Goal: Information Seeking & Learning: Learn about a topic

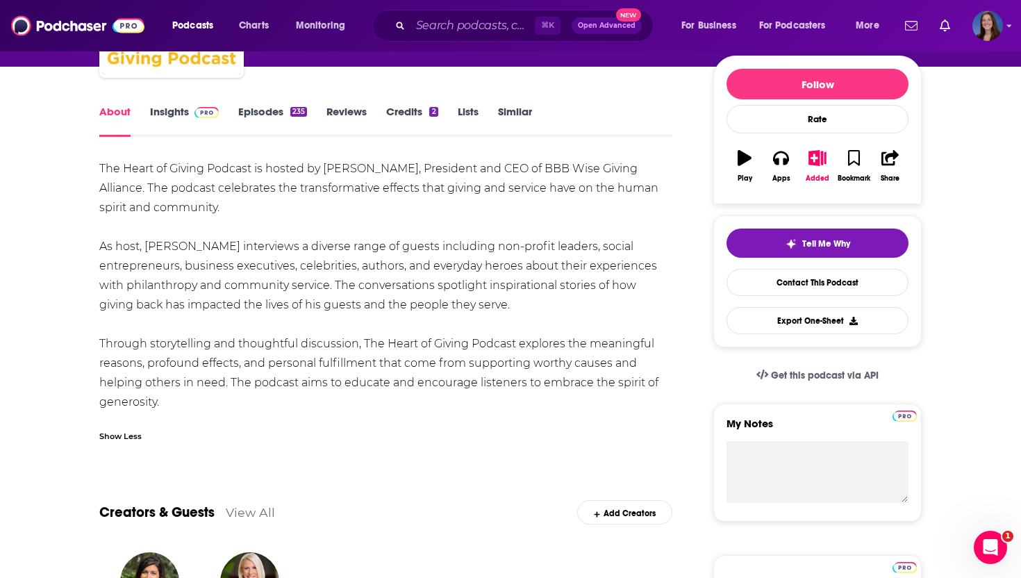
click at [170, 112] on link "Insights" at bounding box center [184, 121] width 69 height 32
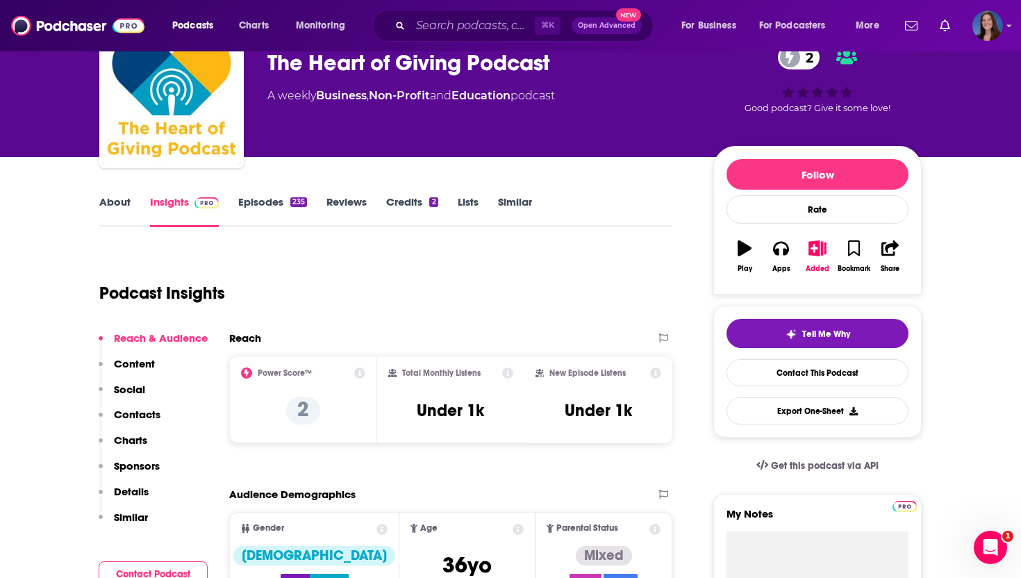
scroll to position [76, 0]
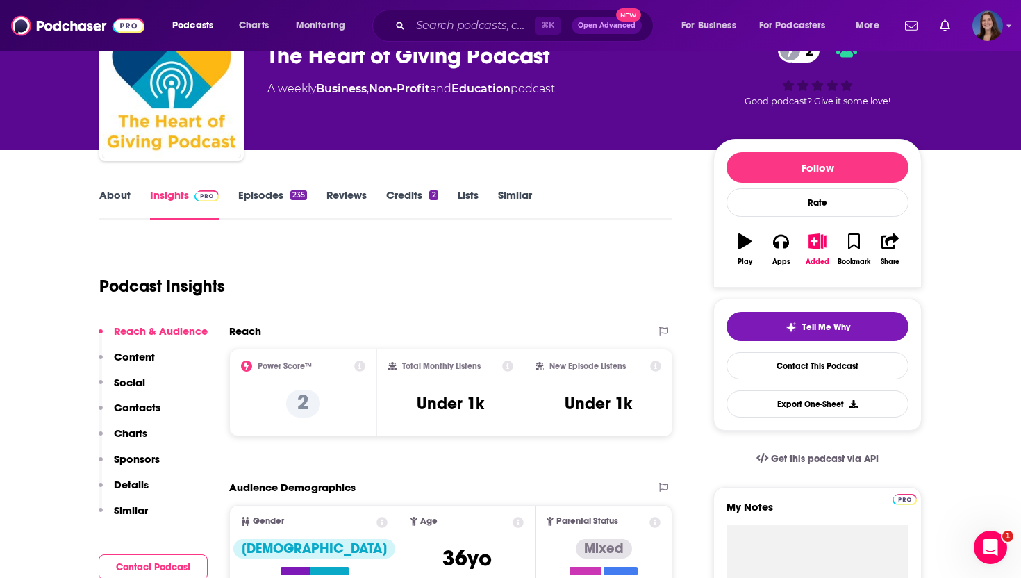
click at [135, 401] on p "Contacts" at bounding box center [137, 407] width 47 height 13
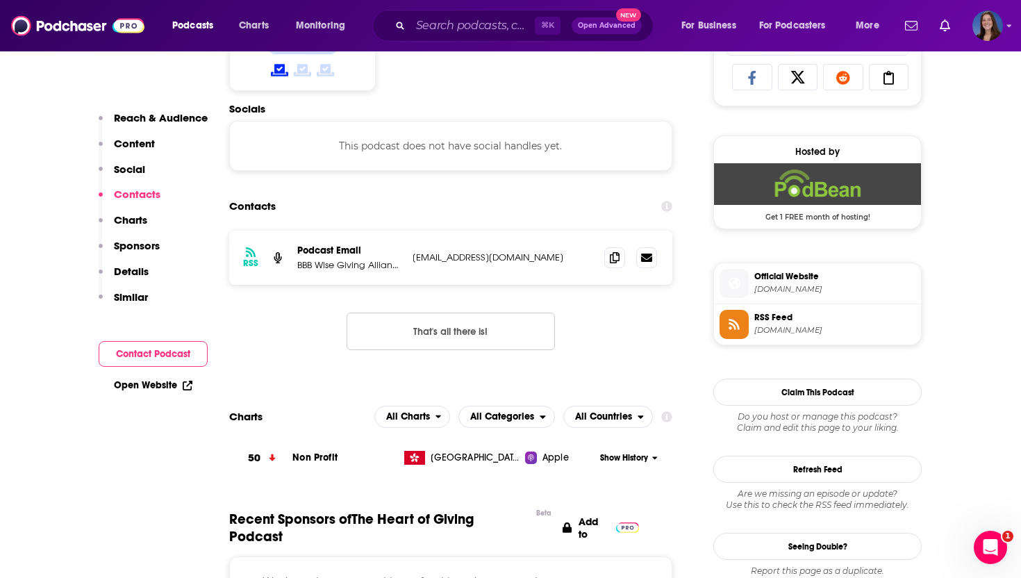
scroll to position [933, 0]
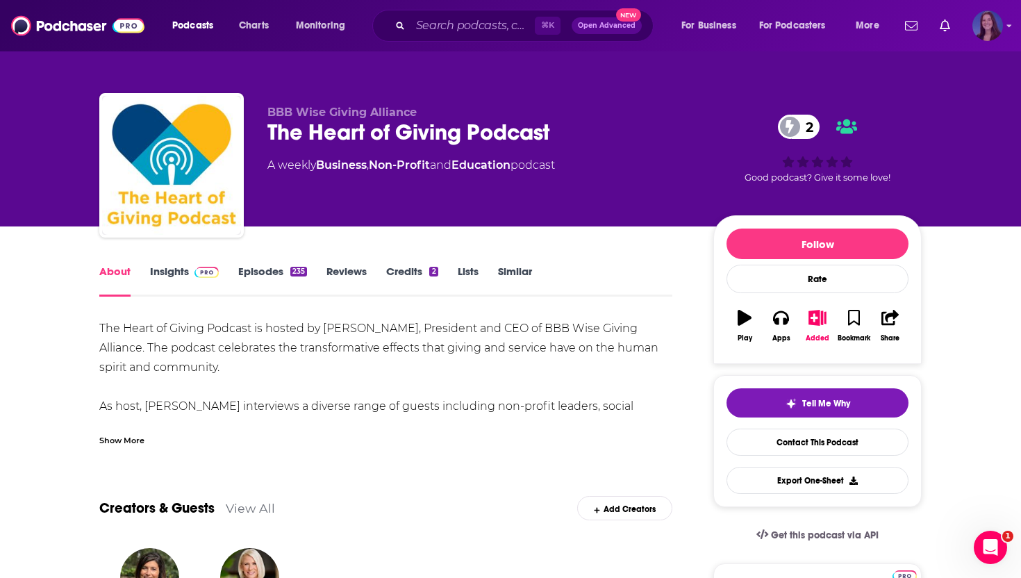
click at [996, 31] on img "Logged in as emmadonovan" at bounding box center [988, 25] width 31 height 31
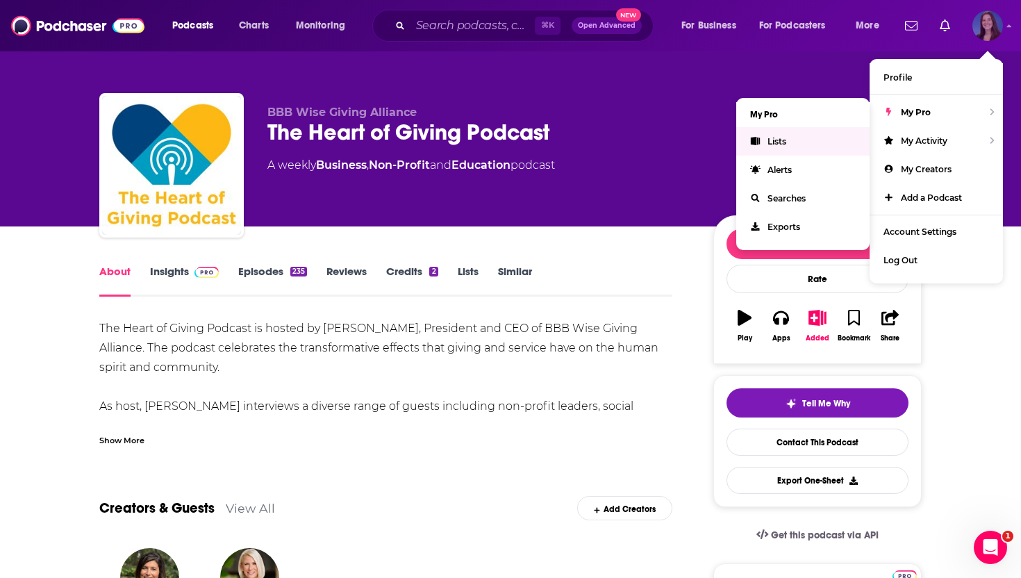
click at [785, 142] on span "Lists" at bounding box center [777, 141] width 19 height 10
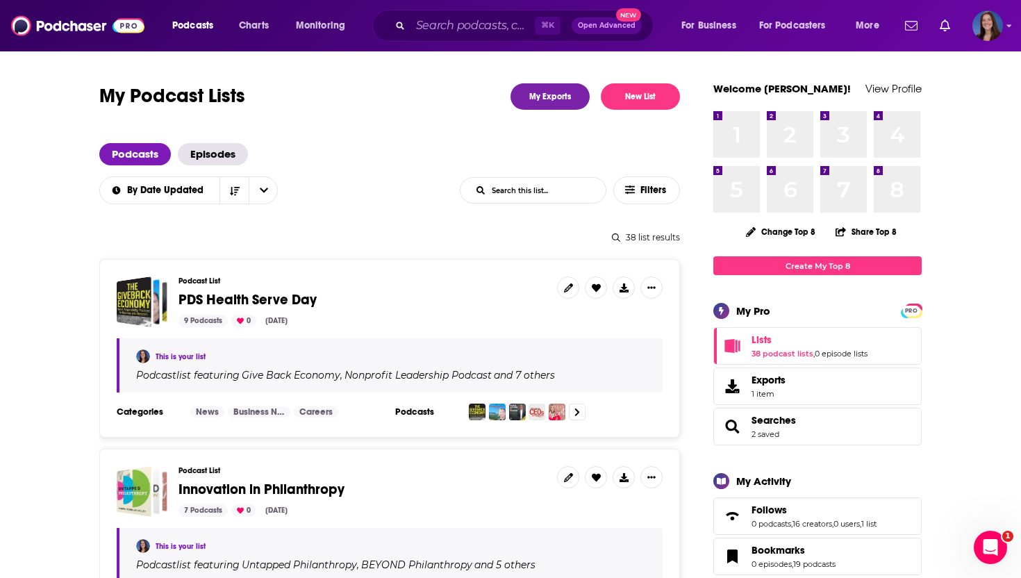
click at [293, 293] on span "PDS Health Serve Day" at bounding box center [248, 299] width 138 height 17
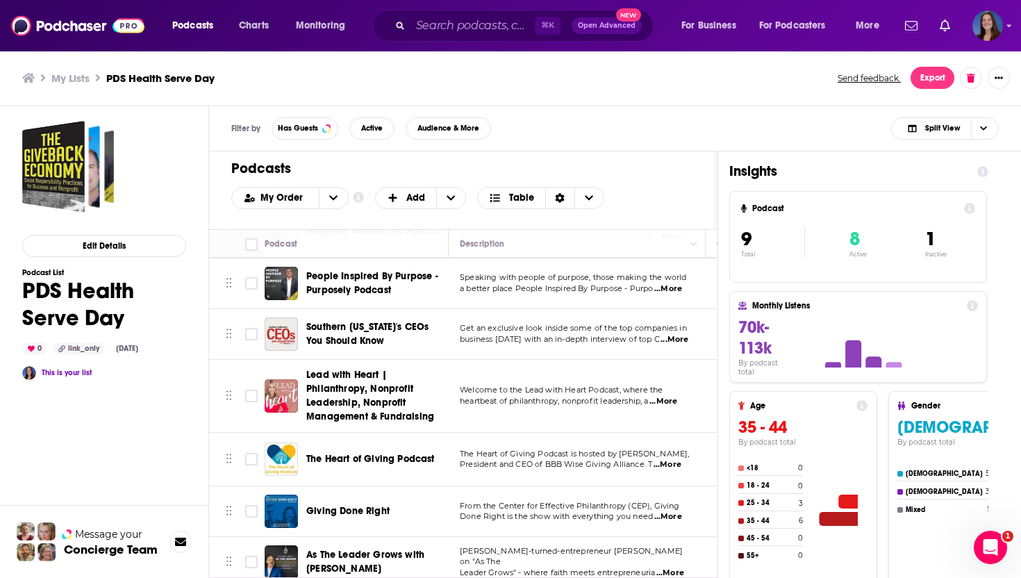
scroll to position [147, 0]
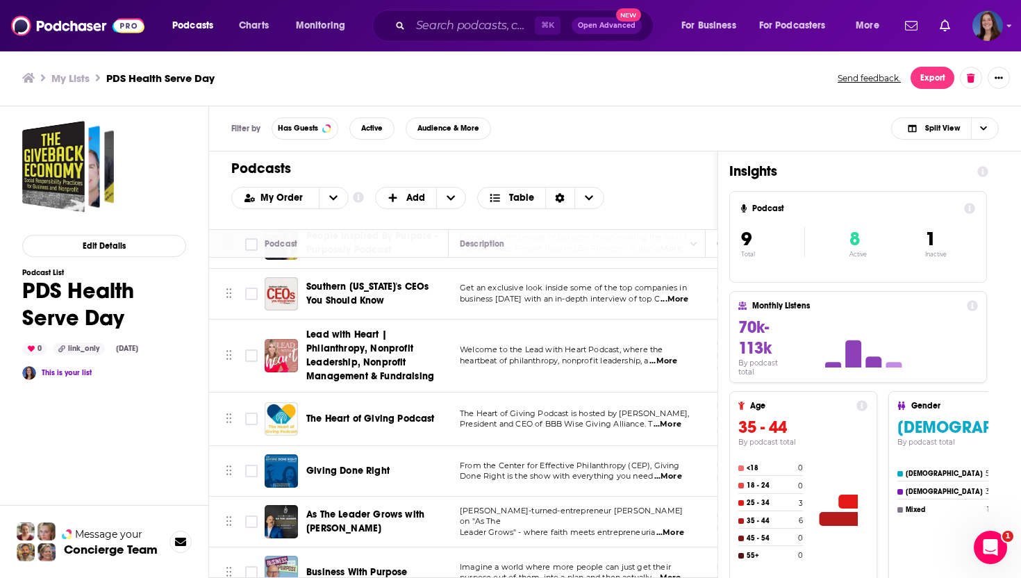
click at [336, 470] on span "Giving Done Right" at bounding box center [347, 471] width 83 height 12
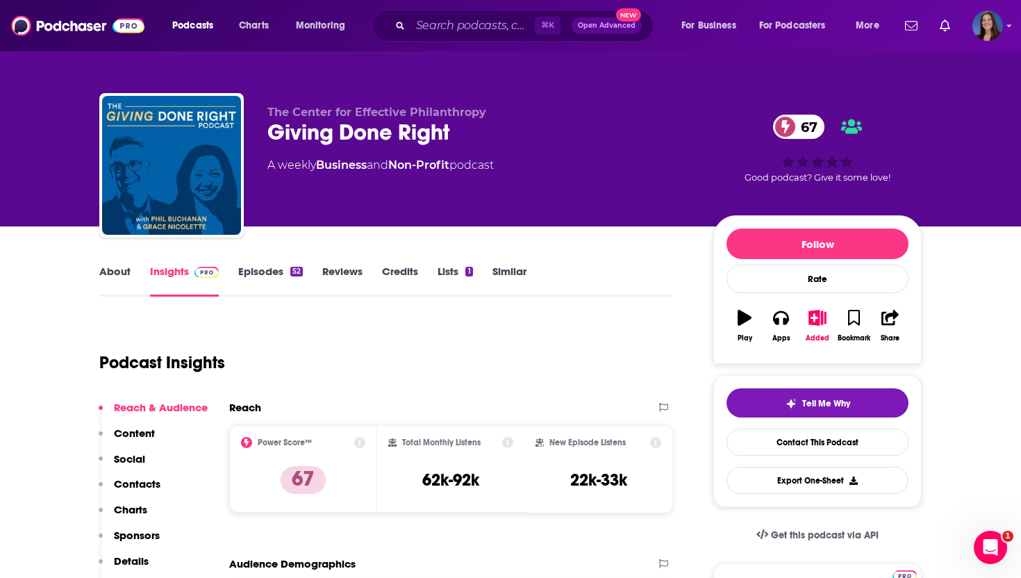
click at [135, 479] on p "Contacts" at bounding box center [137, 483] width 47 height 13
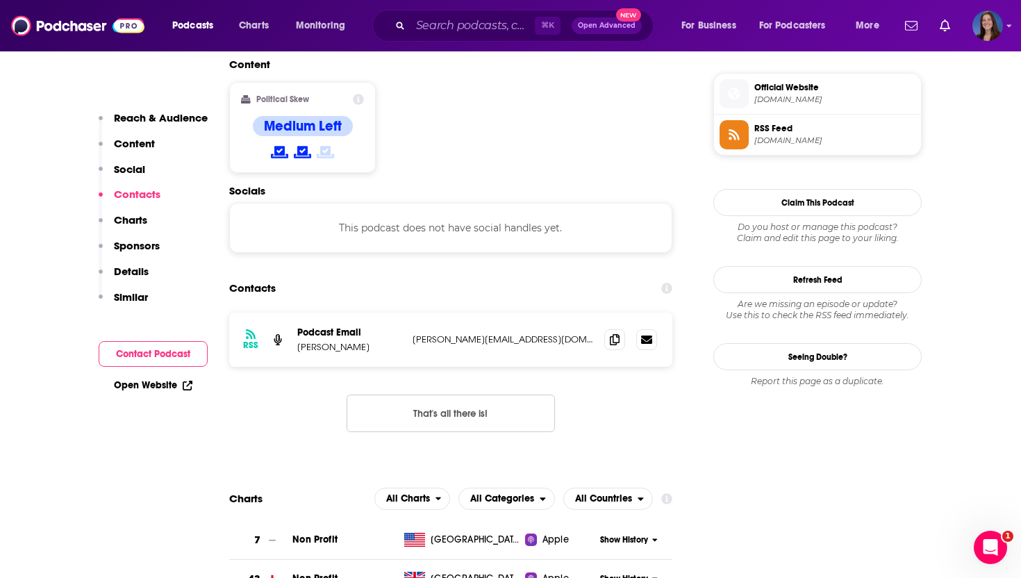
scroll to position [1119, 0]
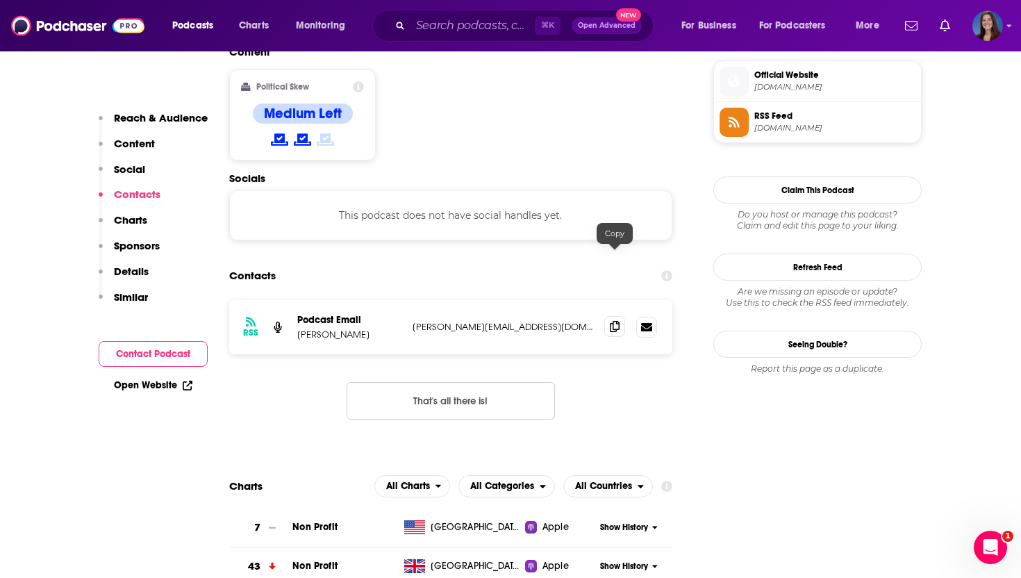
click at [611, 321] on icon at bounding box center [615, 326] width 10 height 11
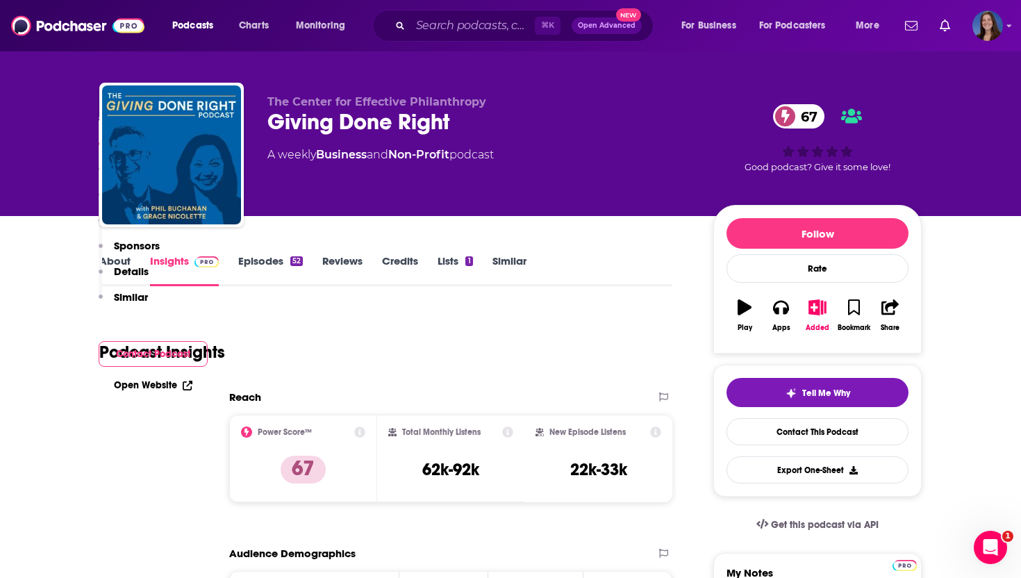
scroll to position [0, 0]
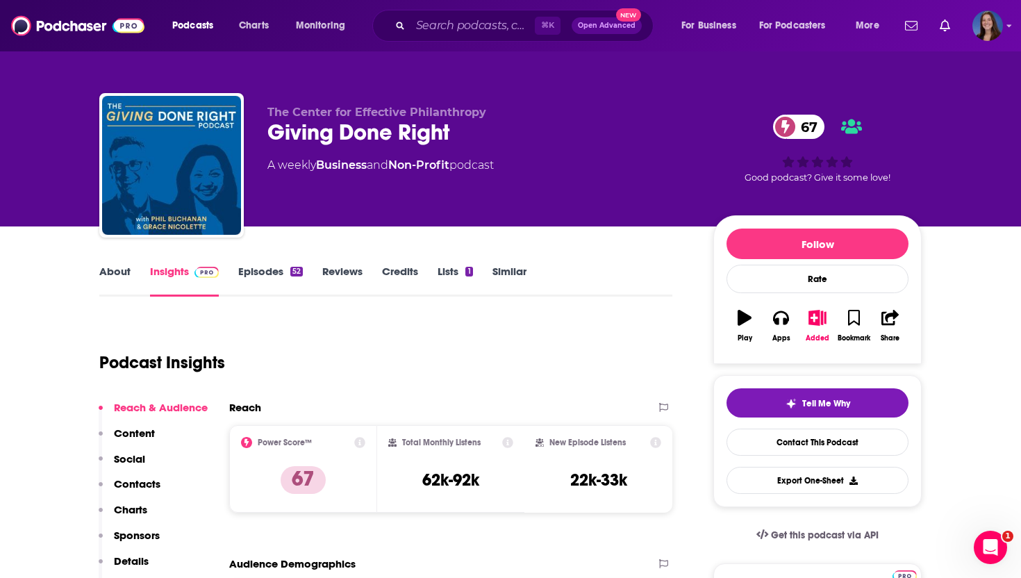
click at [115, 278] on link "About" at bounding box center [114, 281] width 31 height 32
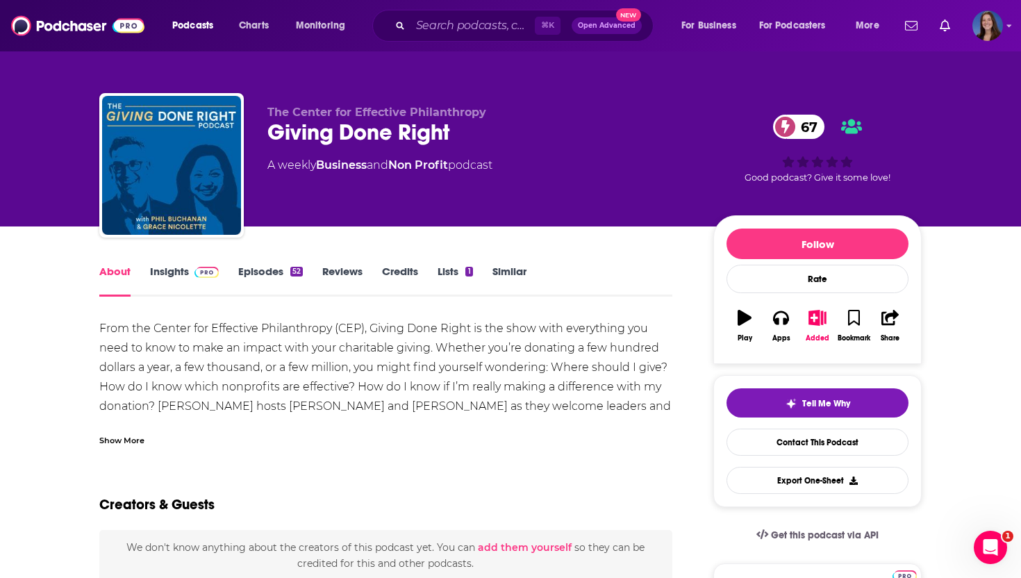
click at [127, 446] on div "Show More" at bounding box center [121, 439] width 45 height 13
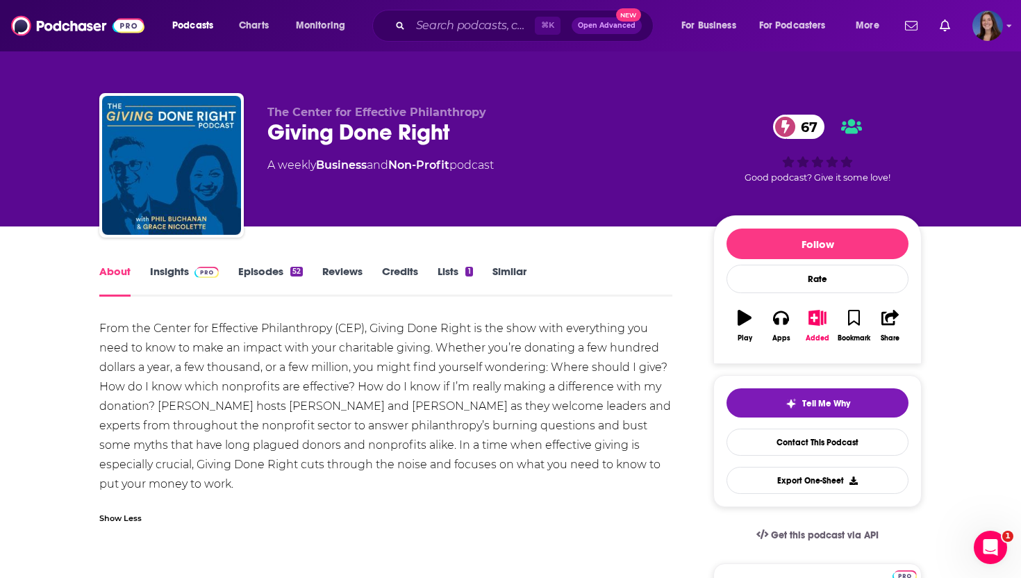
click at [110, 340] on div "From the Center for Effective Philanthropy (CEP), Giving Done Right is the show…" at bounding box center [385, 406] width 573 height 175
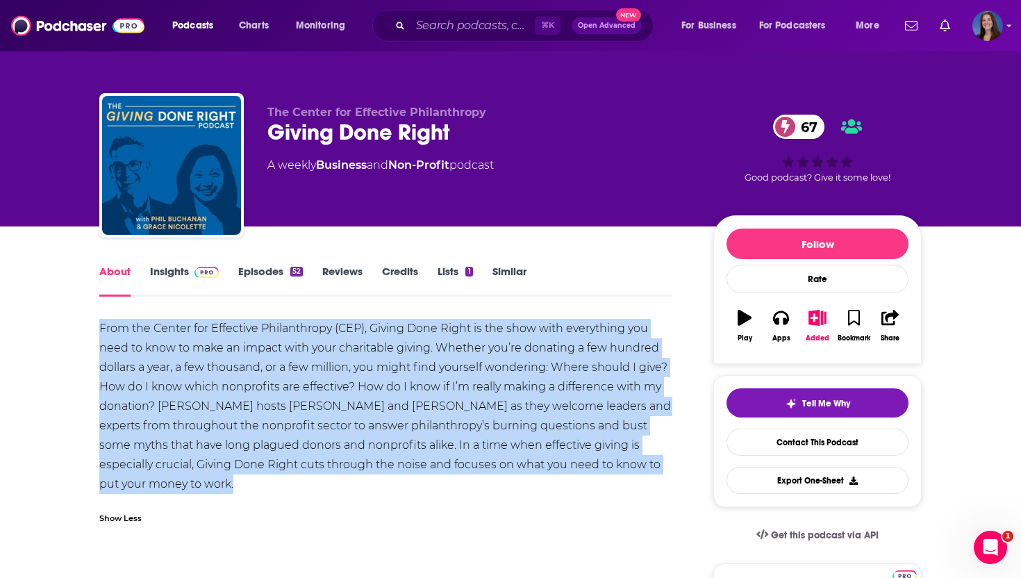
click at [110, 340] on div "From the Center for Effective Philanthropy (CEP), Giving Done Right is the show…" at bounding box center [385, 406] width 573 height 175
copy div "From the Center for Effective Philanthropy (CEP), Giving Done Right is the show…"
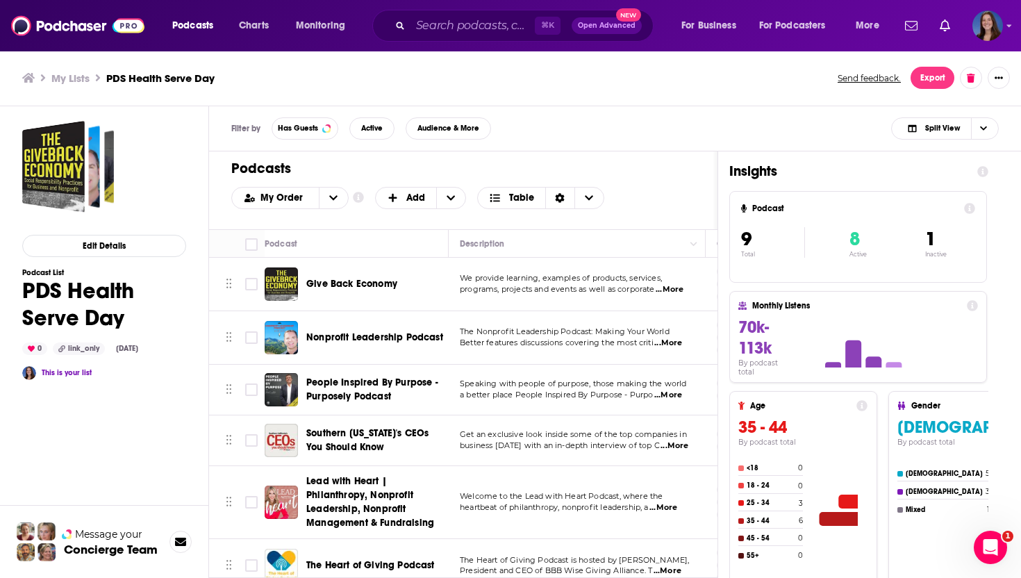
scroll to position [167, 0]
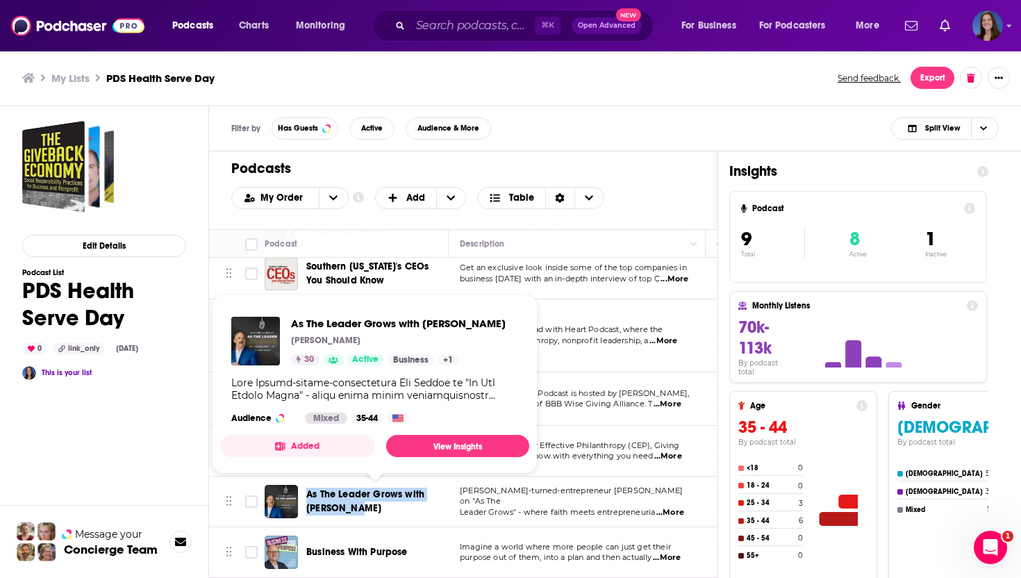
click at [351, 547] on span "Business With Purpose" at bounding box center [356, 552] width 101 height 12
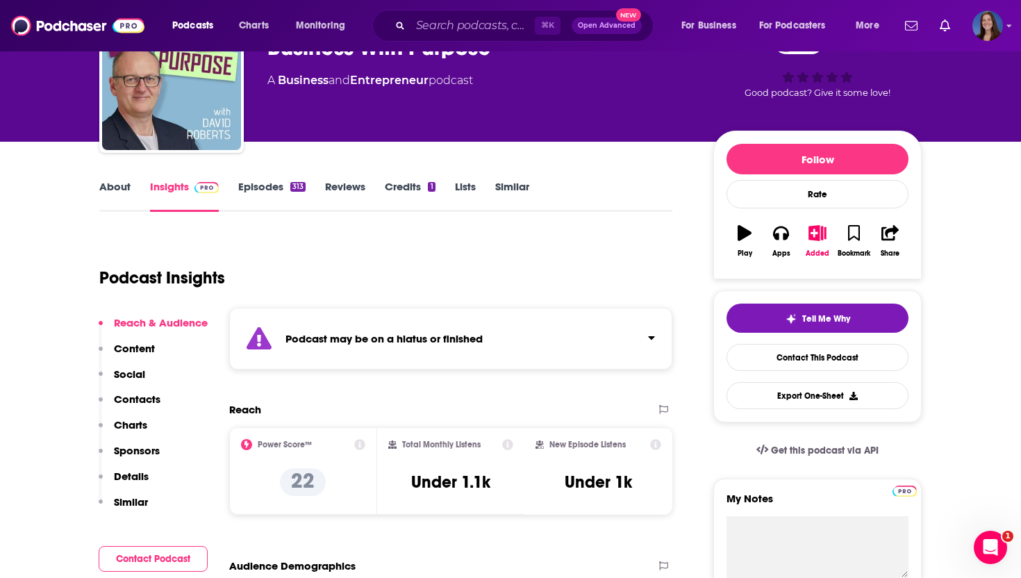
scroll to position [90, 0]
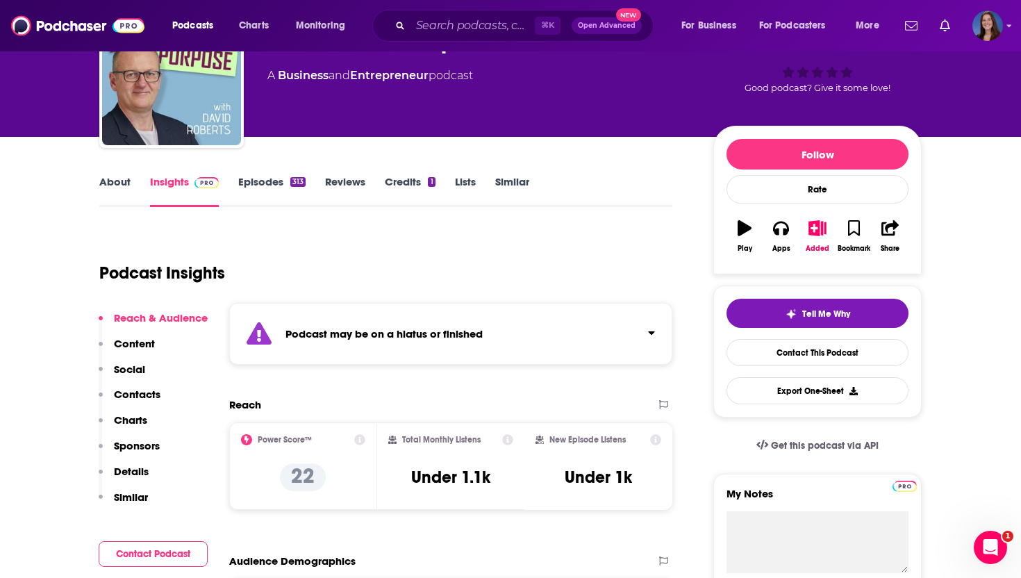
click at [134, 395] on p "Contacts" at bounding box center [137, 394] width 47 height 13
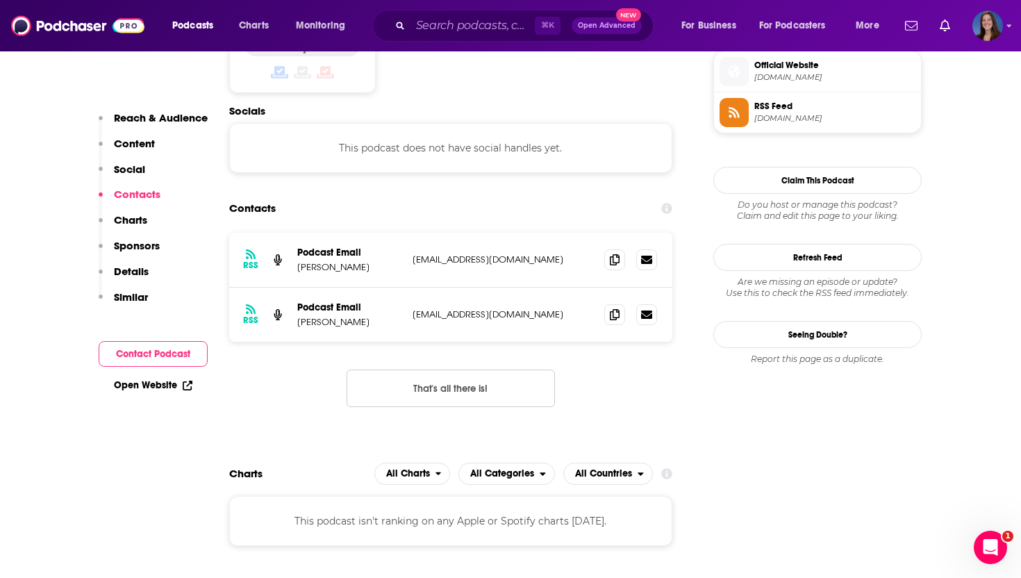
scroll to position [1020, 0]
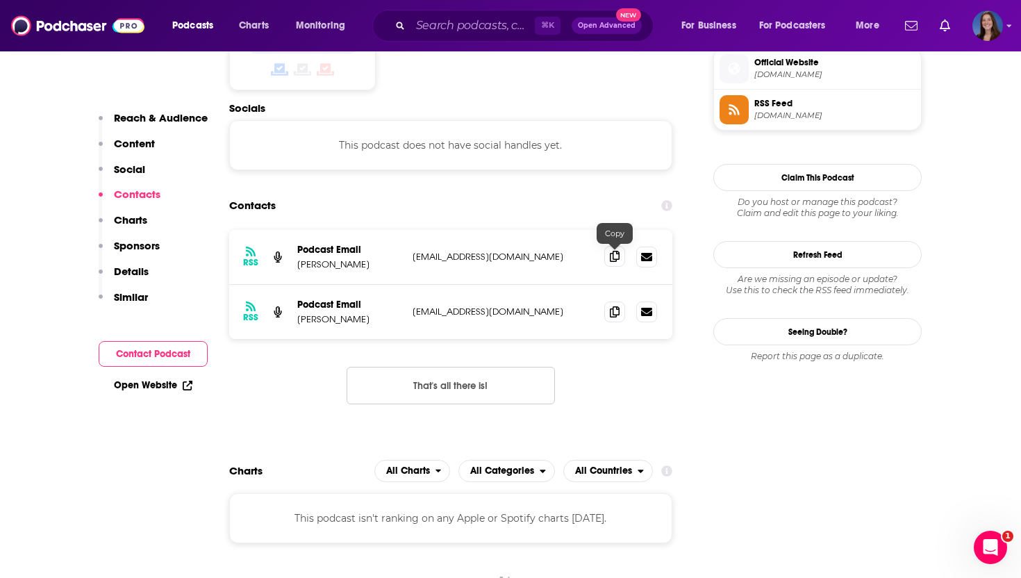
click at [614, 254] on icon at bounding box center [615, 256] width 10 height 11
click at [611, 315] on icon at bounding box center [615, 311] width 10 height 11
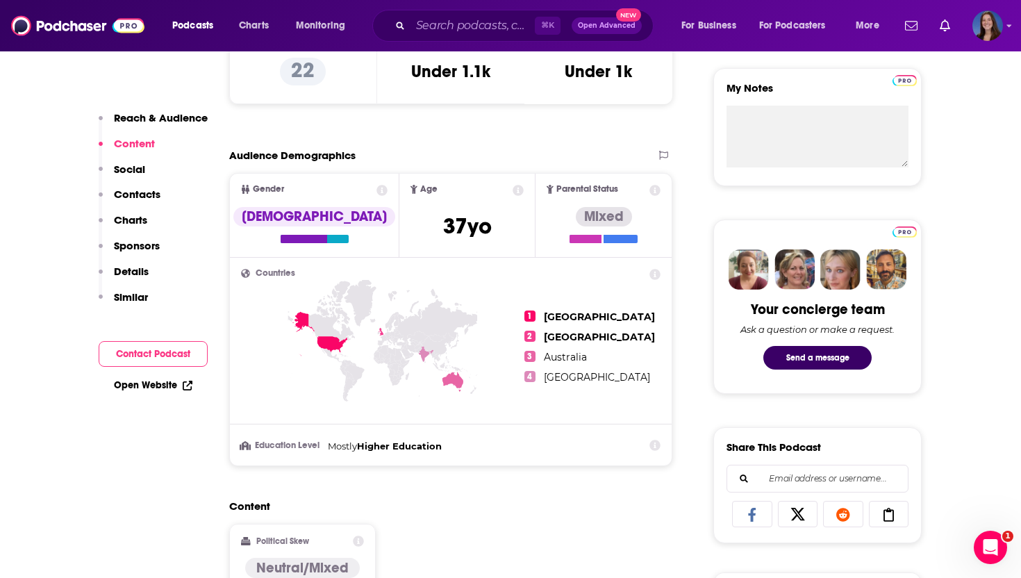
scroll to position [190, 0]
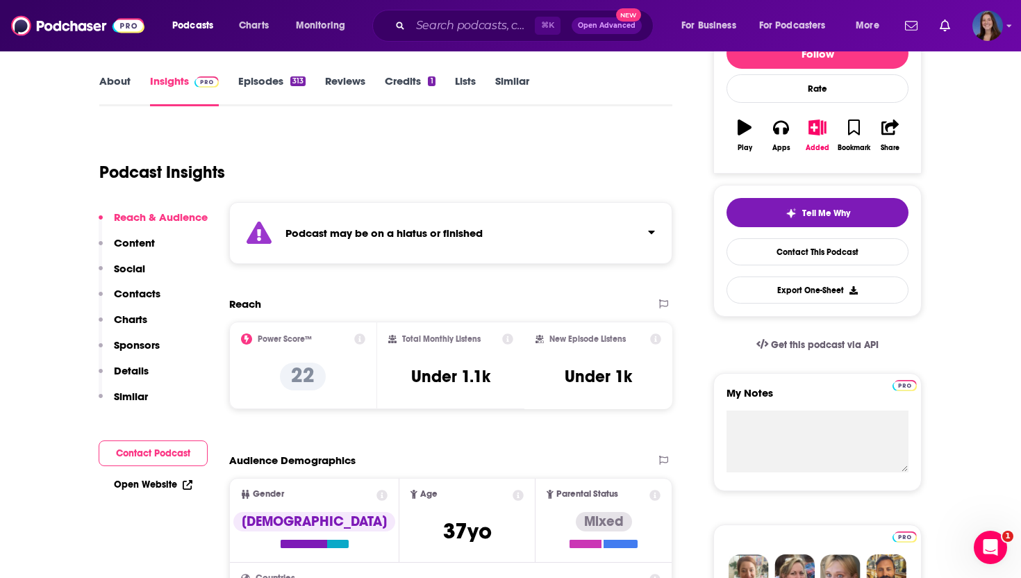
click at [117, 74] on div "About Insights Episodes 313 Reviews Credits 1 Lists Similar" at bounding box center [385, 89] width 573 height 34
click at [115, 87] on link "About" at bounding box center [114, 90] width 31 height 32
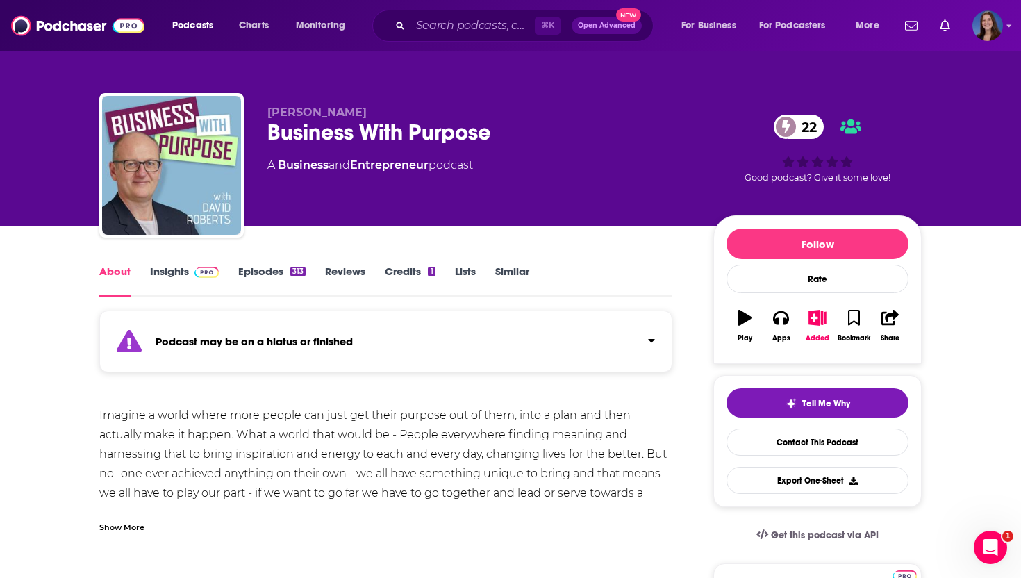
scroll to position [47, 0]
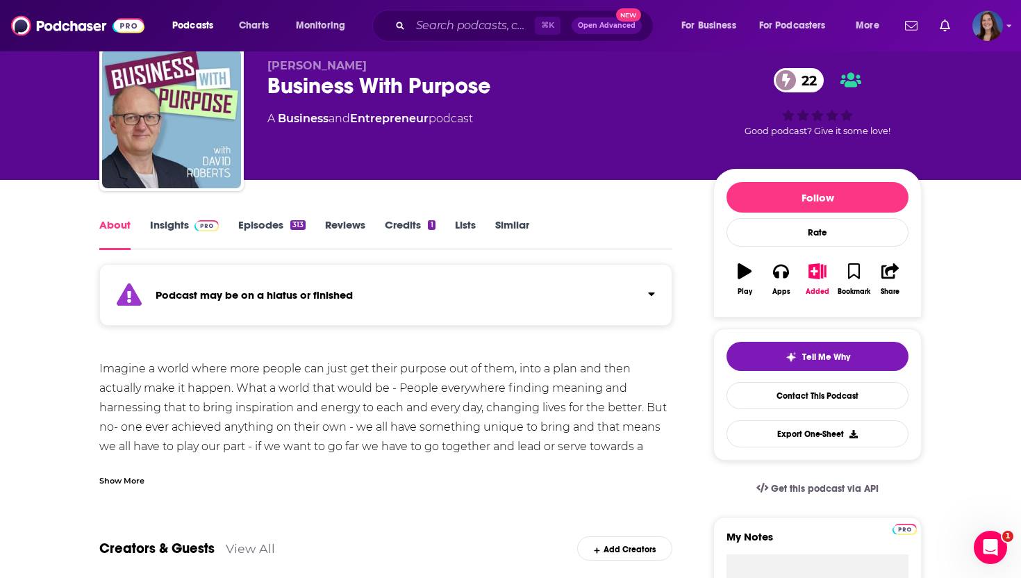
click at [131, 479] on div "Show More" at bounding box center [121, 479] width 45 height 13
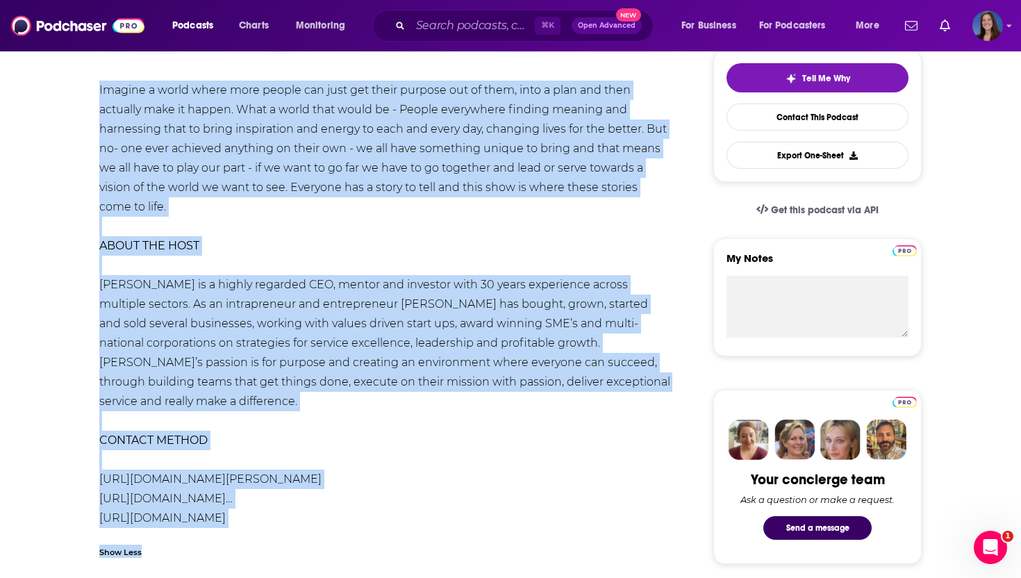
scroll to position [340, 0]
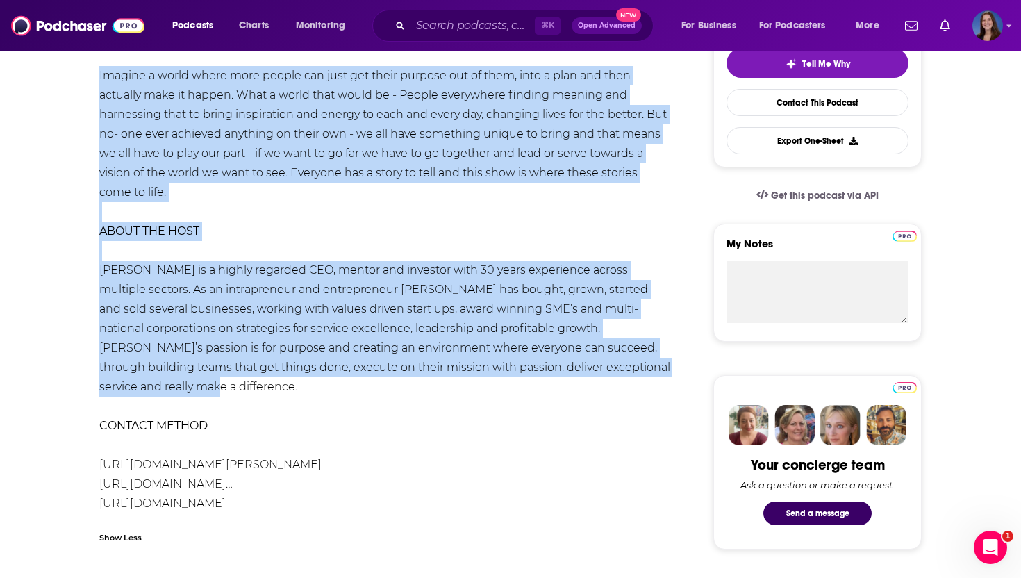
drag, startPoint x: 97, startPoint y: 242, endPoint x: 633, endPoint y: 364, distance: 549.5
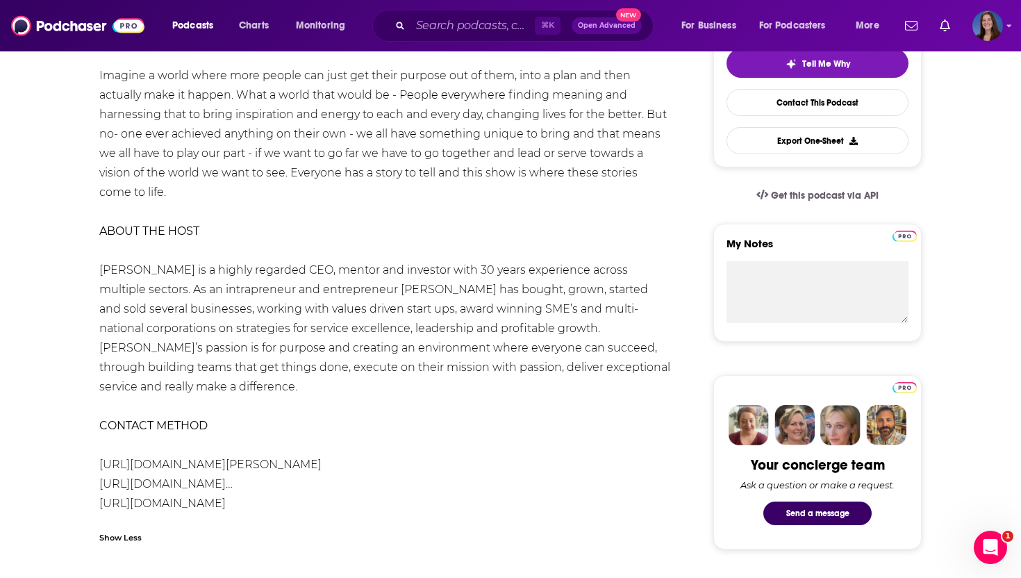
drag, startPoint x: 91, startPoint y: 79, endPoint x: 360, endPoint y: 507, distance: 506.1
copy div "Imagine a world where more people can just get their purpose out of them, into …"
click at [464, 184] on div "Imagine a world where more people can just get their purpose out of them, into …" at bounding box center [385, 299] width 573 height 467
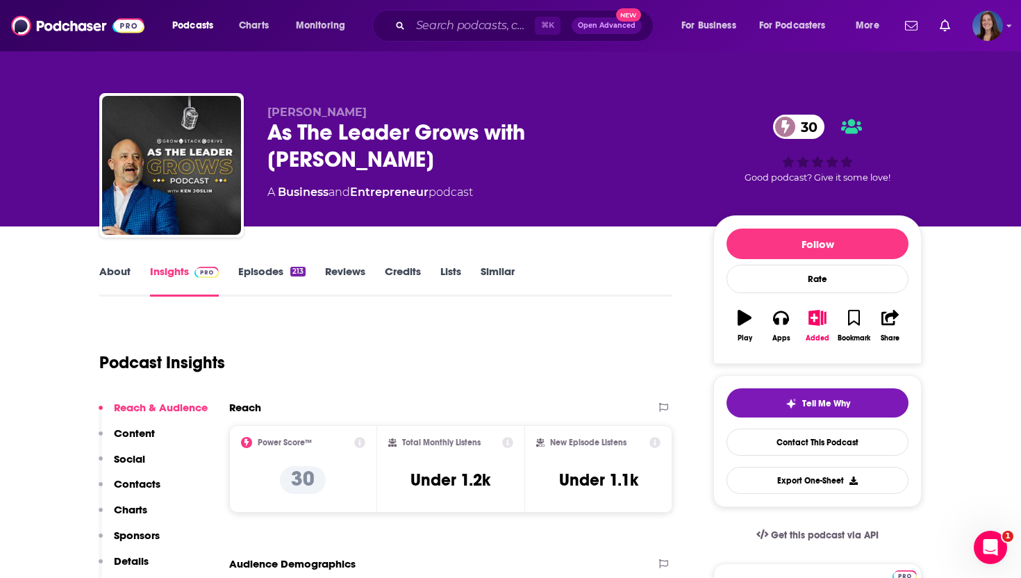
click at [136, 461] on p "Social" at bounding box center [129, 458] width 31 height 13
click at [132, 482] on p "Contacts" at bounding box center [137, 483] width 47 height 13
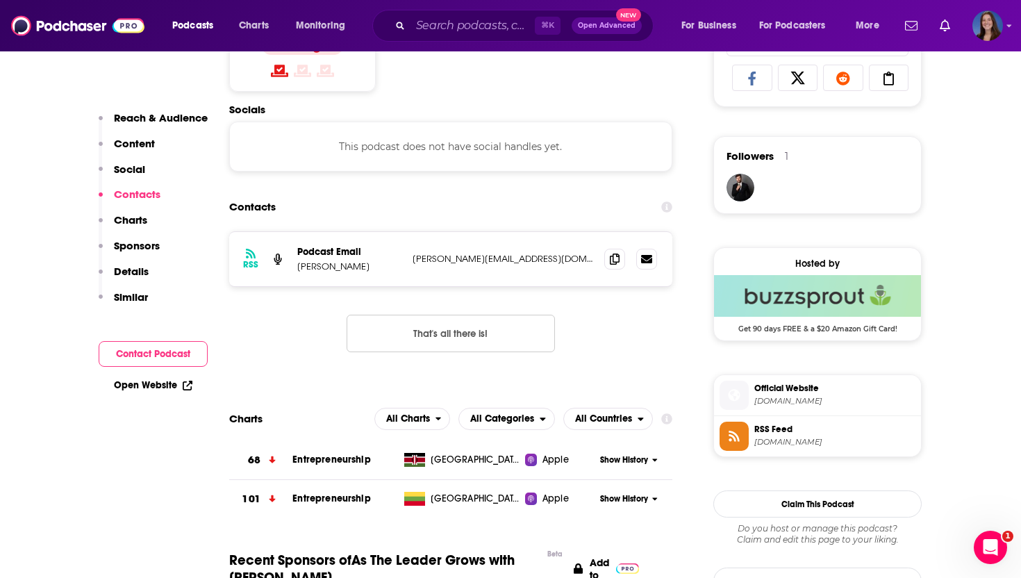
scroll to position [933, 0]
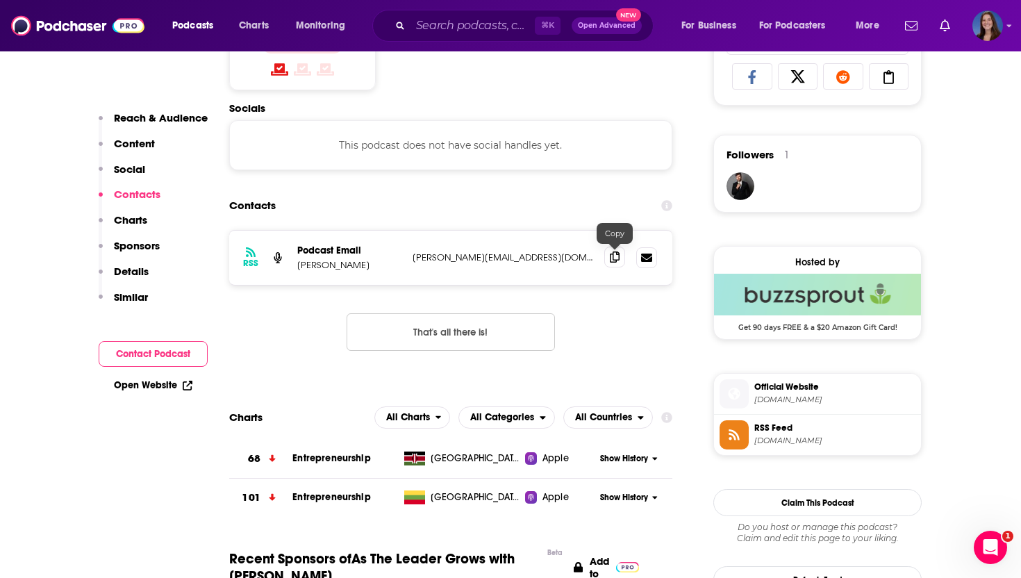
click at [614, 255] on icon at bounding box center [615, 257] width 10 height 11
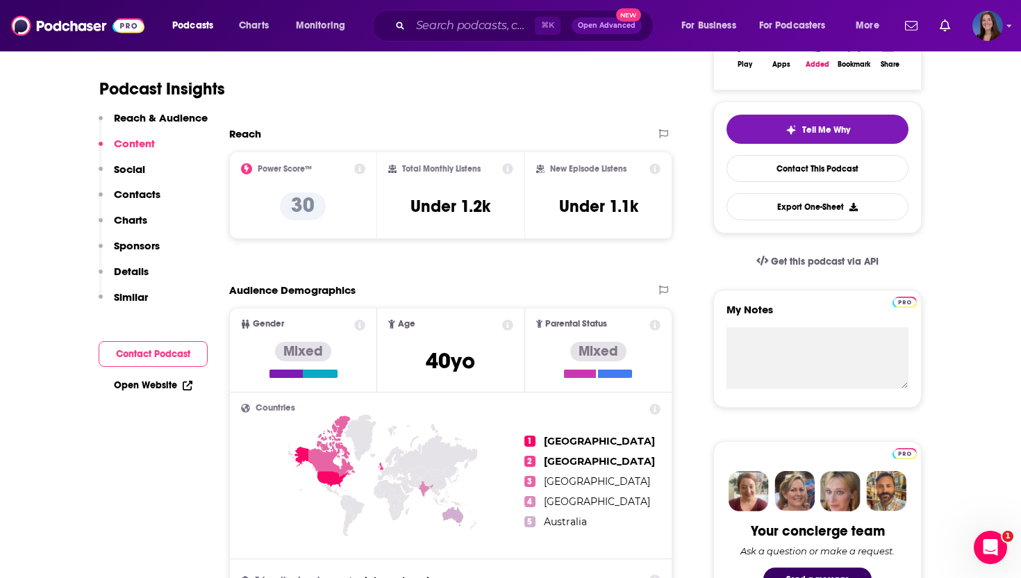
scroll to position [10, 0]
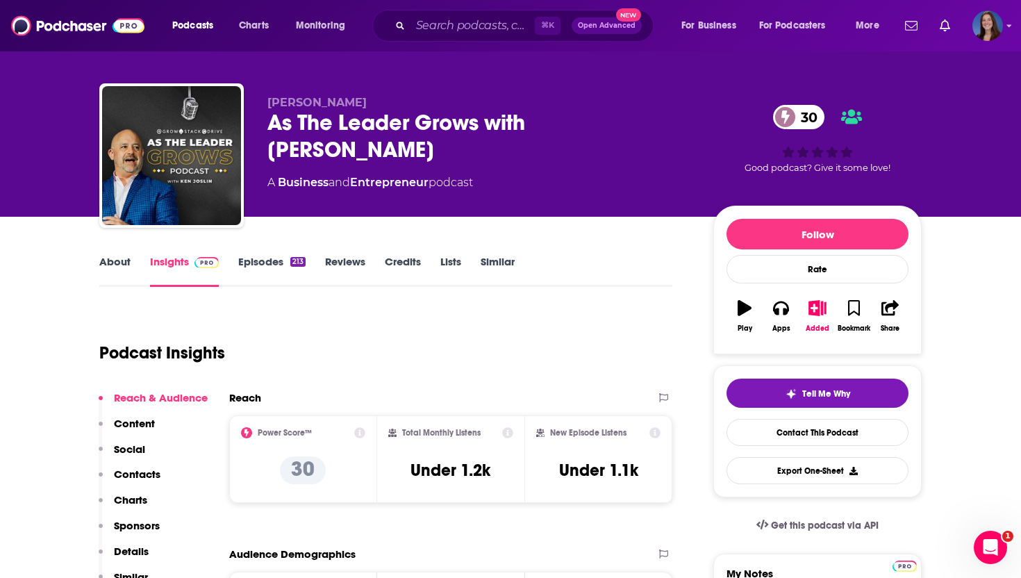
click at [120, 260] on link "About" at bounding box center [114, 271] width 31 height 32
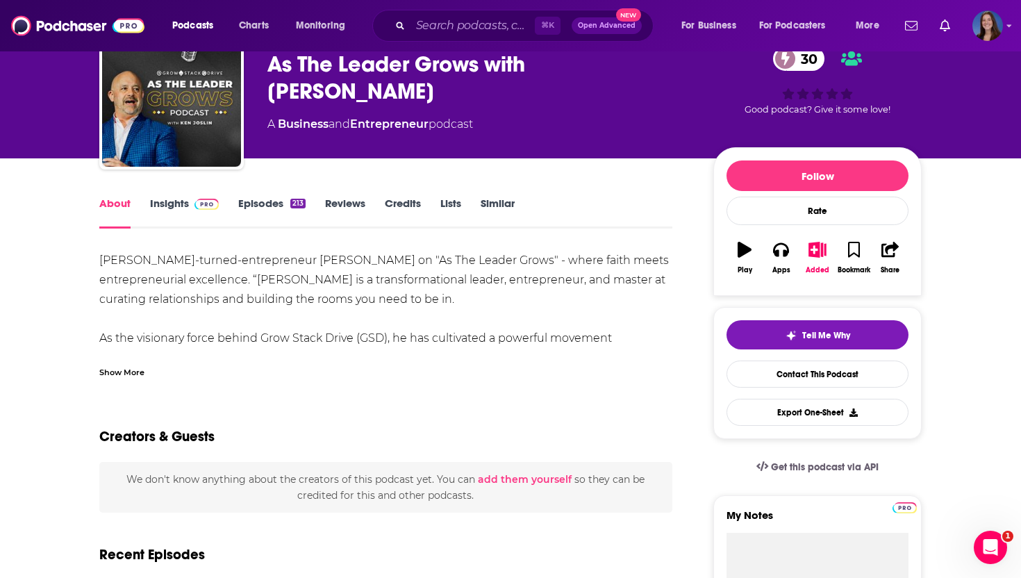
scroll to position [74, 0]
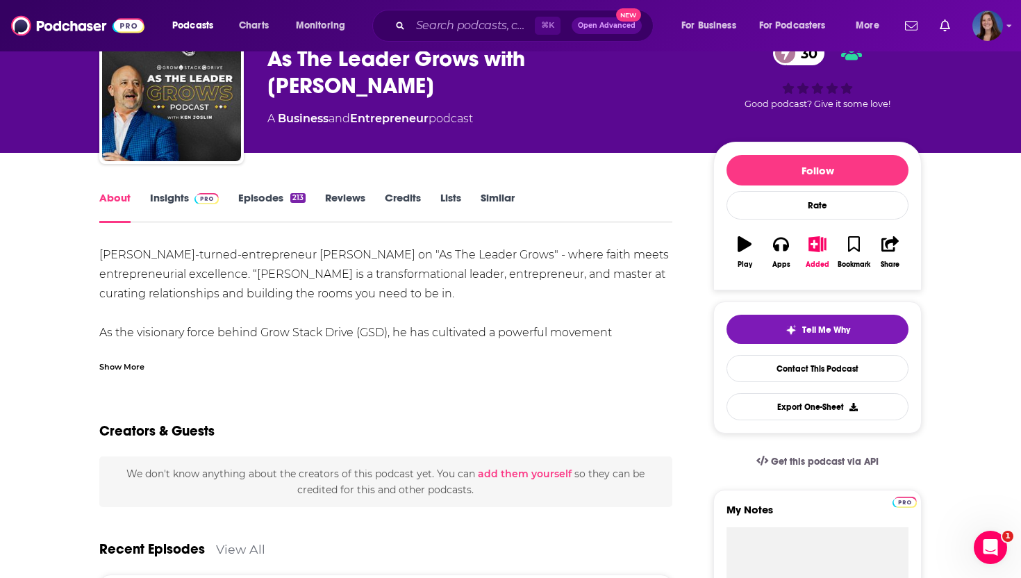
click at [133, 364] on div "Show More" at bounding box center [121, 365] width 45 height 13
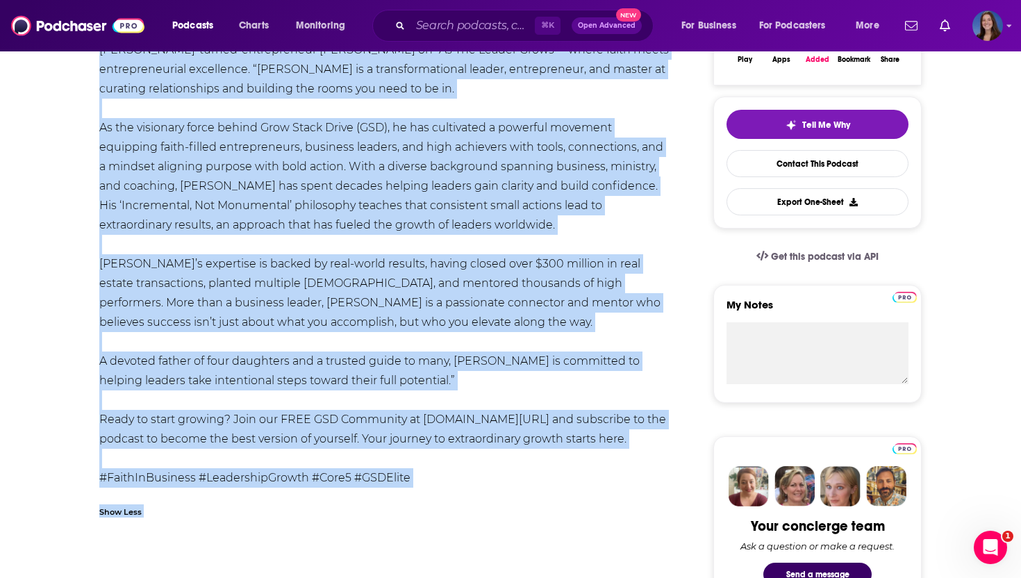
scroll to position [295, 0]
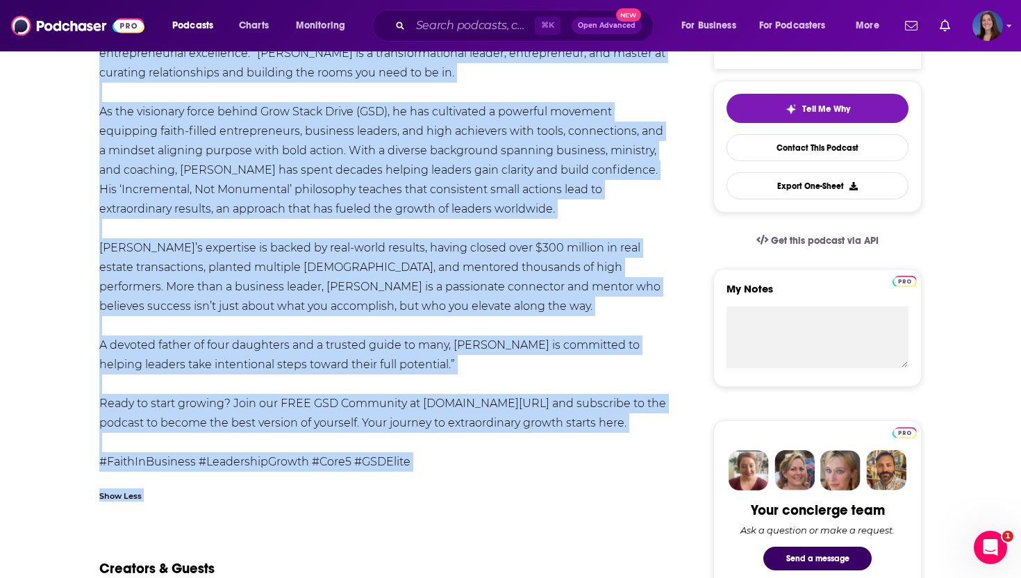
drag, startPoint x: 88, startPoint y: 257, endPoint x: 410, endPoint y: 461, distance: 380.7
copy div "Lore Ipsumd-sitame-consectetura Eli Seddoe te "In Utl Etdolo Magna" - aliqu eni…"
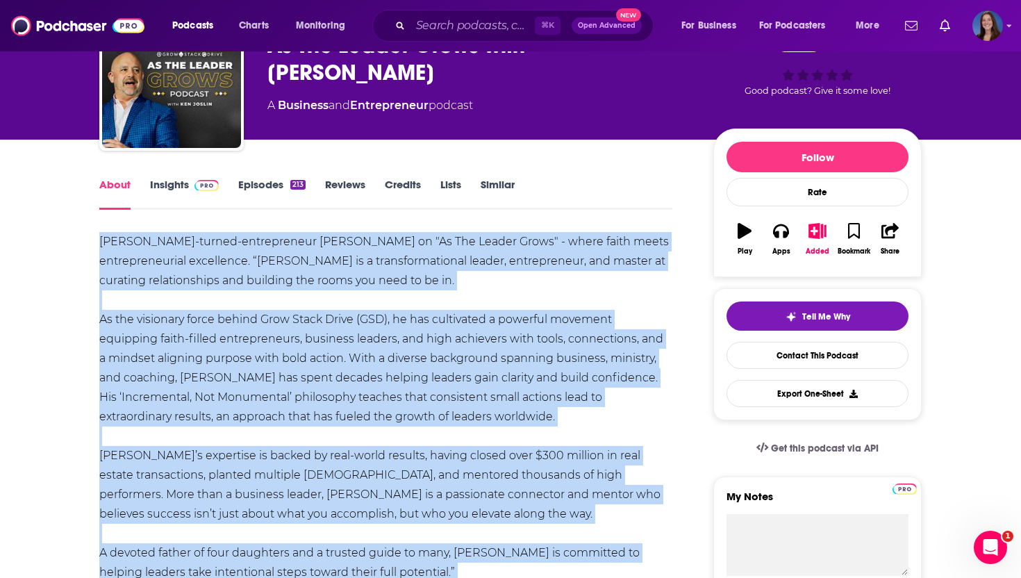
scroll to position [82, 0]
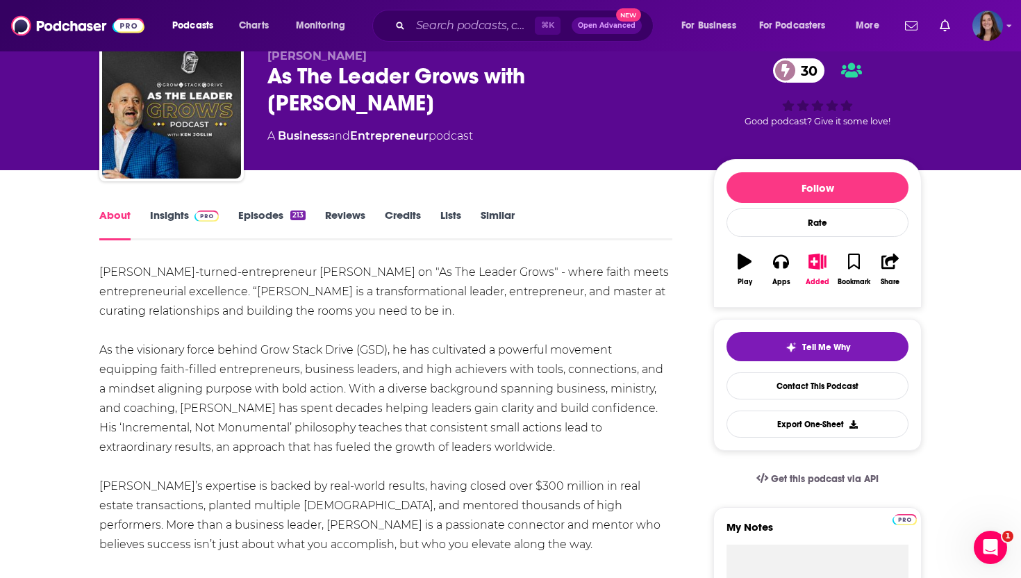
scroll to position [0, 0]
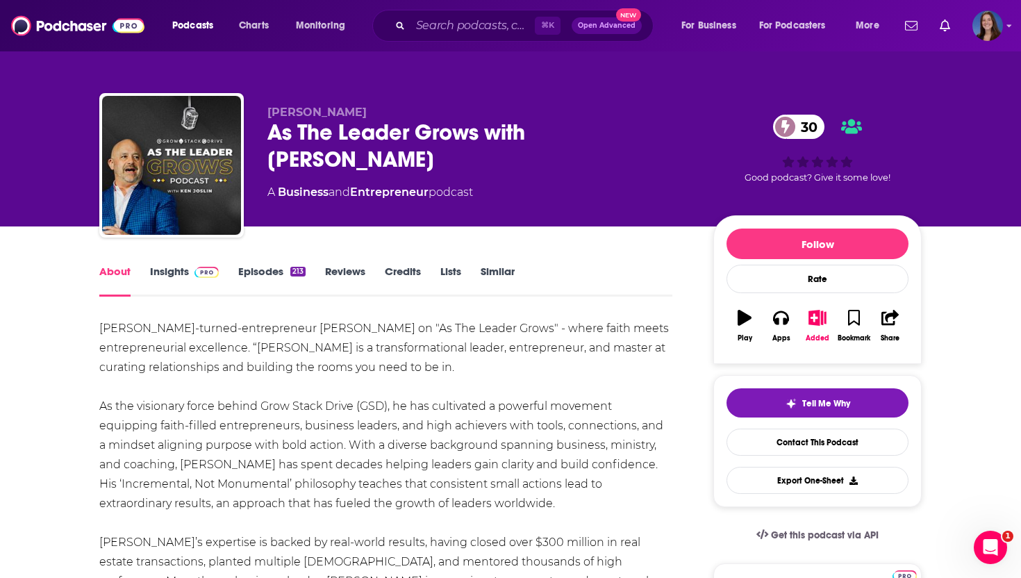
click at [73, 223] on div "[PERSON_NAME] As The Leader Grows with [PERSON_NAME] 30 A Business and Entrepre…" at bounding box center [510, 113] width 889 height 227
click at [987, 27] on img "Logged in as emmadonovan" at bounding box center [988, 25] width 31 height 31
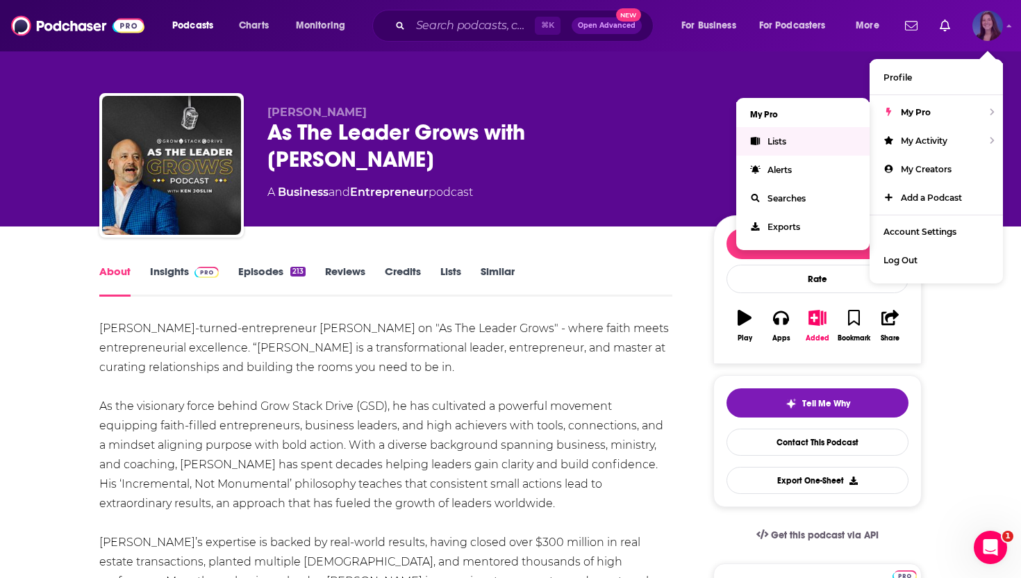
click at [805, 140] on link "Lists" at bounding box center [803, 141] width 133 height 28
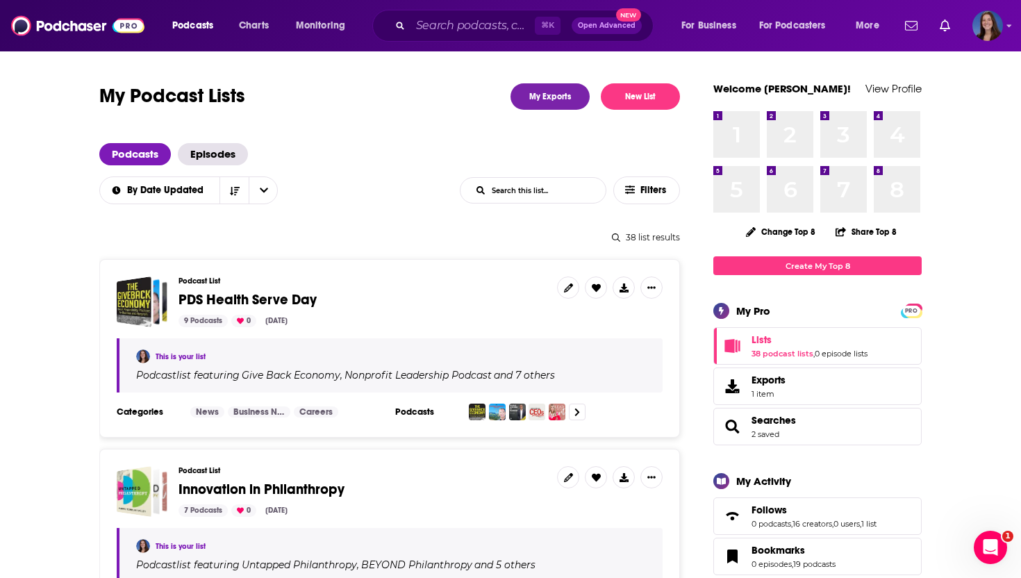
click at [288, 290] on div "Podcast List PDS Health Serve Day 9 Podcasts 0 [DATE]" at bounding box center [363, 302] width 368 height 51
click at [270, 301] on span "PDS Health Serve Day" at bounding box center [248, 299] width 138 height 17
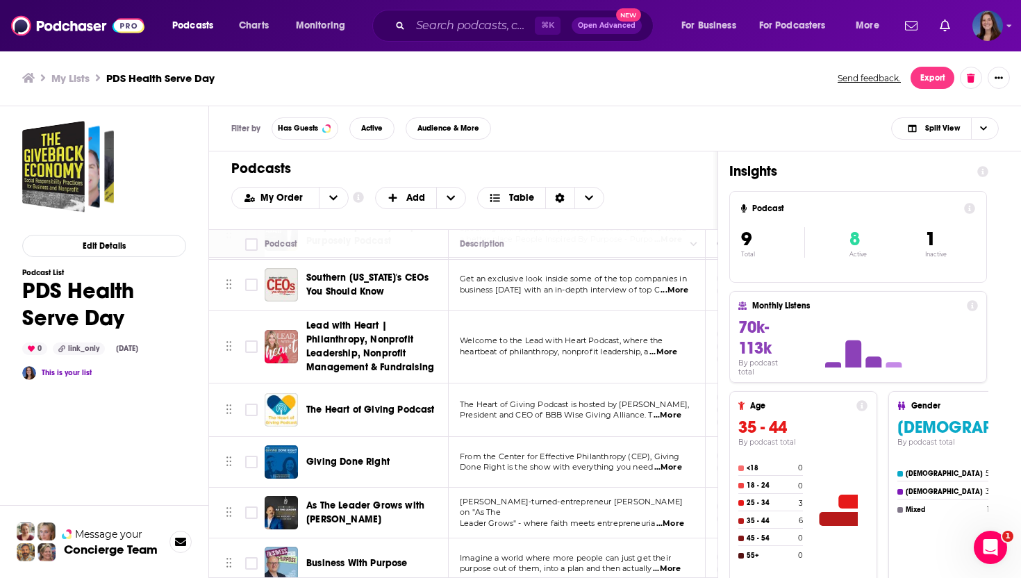
scroll to position [167, 0]
